Goal: Information Seeking & Learning: Learn about a topic

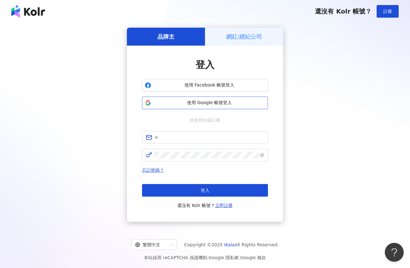
click at [219, 103] on span "使用 Google 帳號登入" at bounding box center [209, 103] width 111 height 6
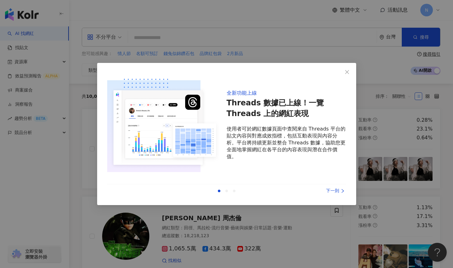
click at [332, 188] on div "下一則" at bounding box center [322, 190] width 47 height 7
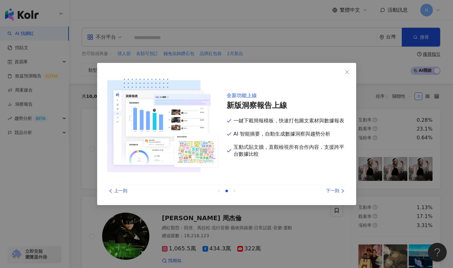
click at [332, 188] on div "下一則" at bounding box center [322, 190] width 47 height 7
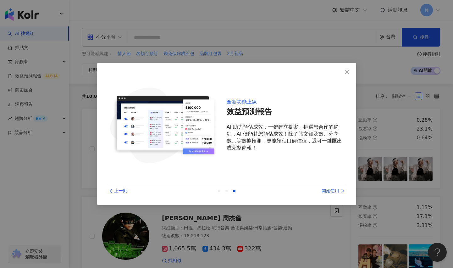
click at [332, 188] on div "開始使用" at bounding box center [322, 190] width 47 height 7
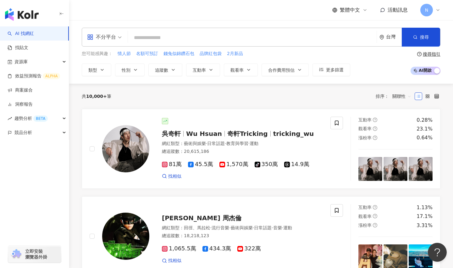
click at [153, 35] on input "search" at bounding box center [253, 38] width 244 height 12
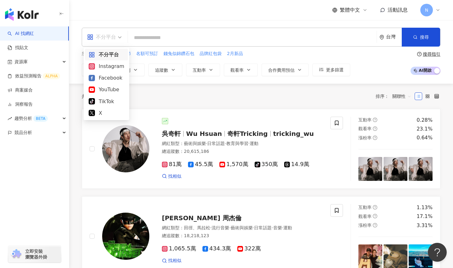
click at [118, 36] on span "不分平台" at bounding box center [104, 37] width 35 height 10
click at [111, 68] on div "Instagram" at bounding box center [107, 66] width 36 height 8
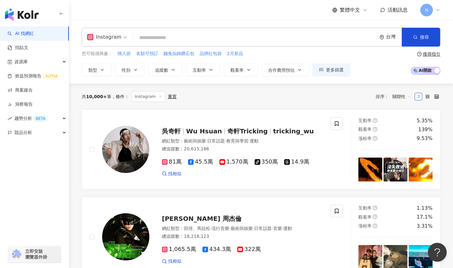
click at [151, 37] on input "search" at bounding box center [255, 38] width 238 height 12
paste input "**********"
type input "**********"
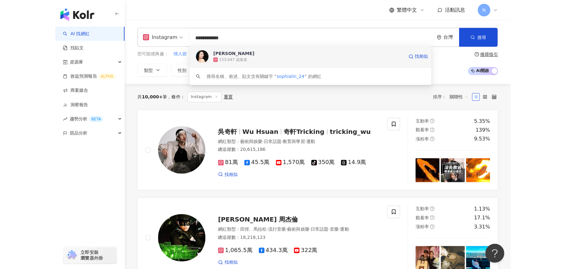
scroll to position [1, 0]
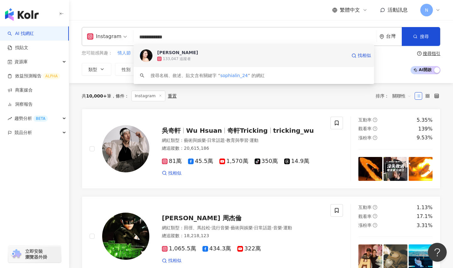
click at [242, 62] on div "Sophia Lin 133,047 追蹤者 找相似" at bounding box center [254, 55] width 241 height 23
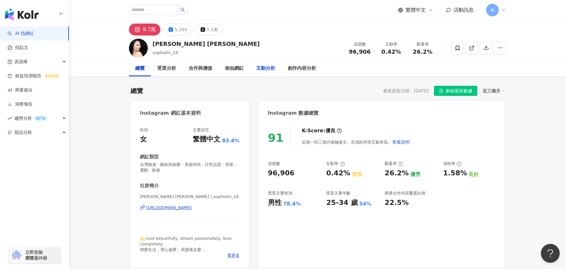
click at [268, 69] on div "互動分析" at bounding box center [265, 69] width 19 height 8
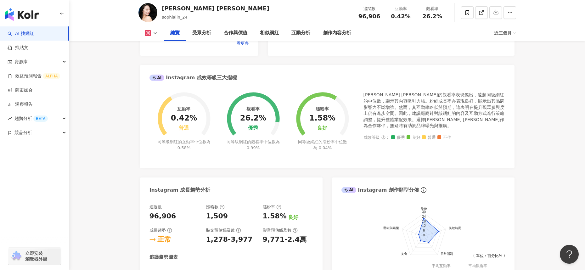
scroll to position [217, 0]
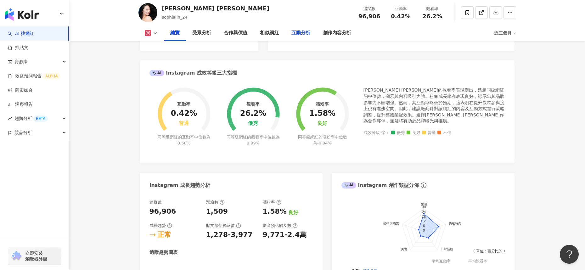
click at [299, 31] on div "互動分析" at bounding box center [300, 33] width 19 height 8
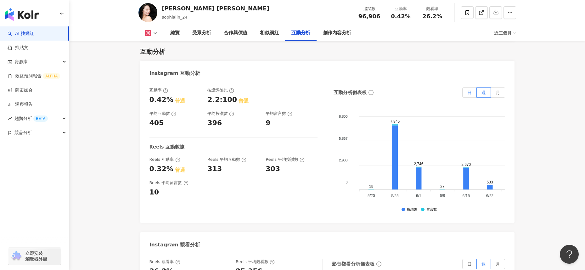
click at [453, 93] on span "日" at bounding box center [469, 92] width 4 height 5
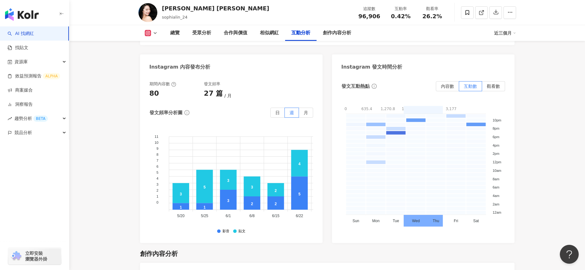
scroll to position [1590, 0]
